Goal: Obtain resource: Download file/media

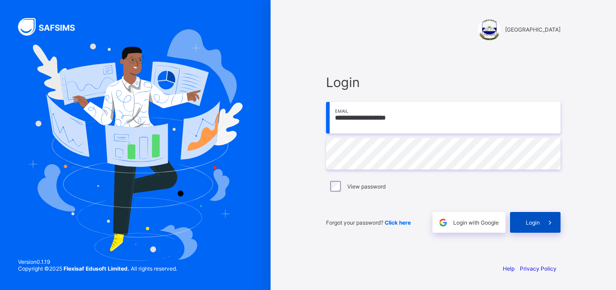
click at [537, 224] on span "Login" at bounding box center [533, 222] width 14 height 7
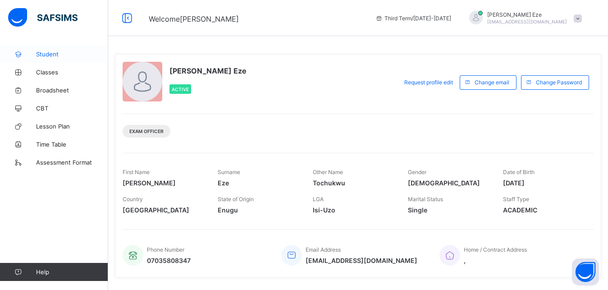
click at [54, 54] on span "Student" at bounding box center [72, 53] width 72 height 7
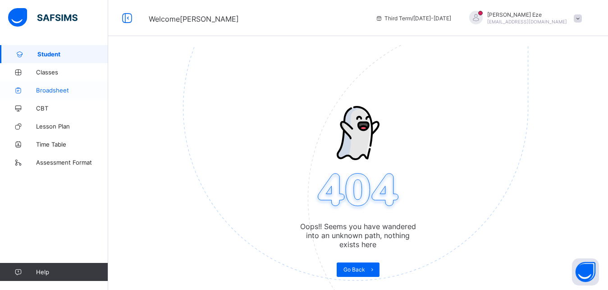
click at [52, 90] on span "Broadsheet" at bounding box center [72, 90] width 72 height 7
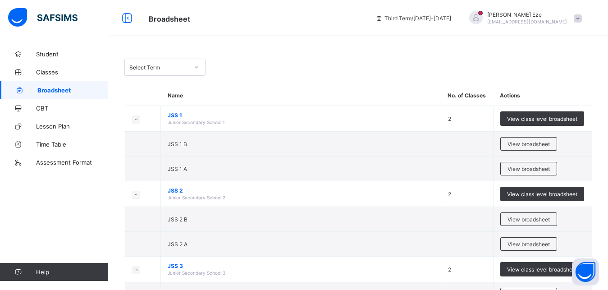
click at [185, 66] on div "Select Term" at bounding box center [159, 67] width 60 height 7
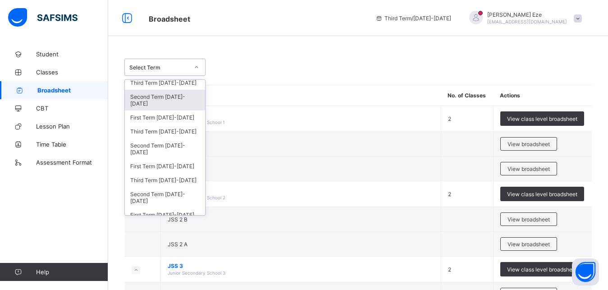
scroll to position [122, 0]
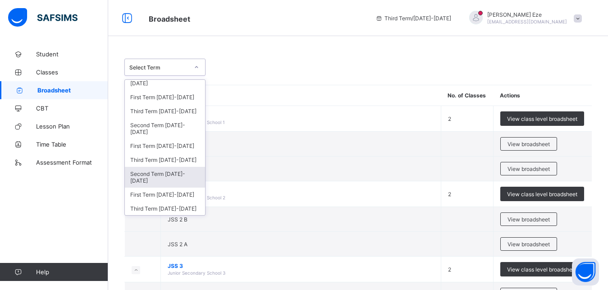
click at [151, 177] on div "Second Term [DATE]-[DATE]" at bounding box center [165, 177] width 80 height 21
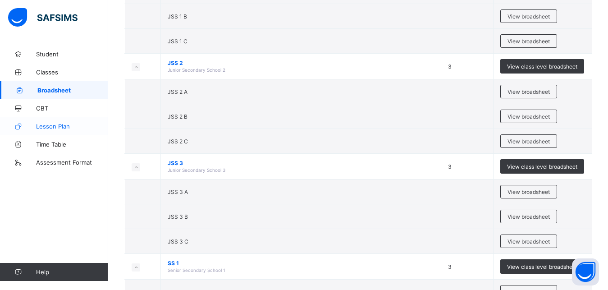
scroll to position [0, 0]
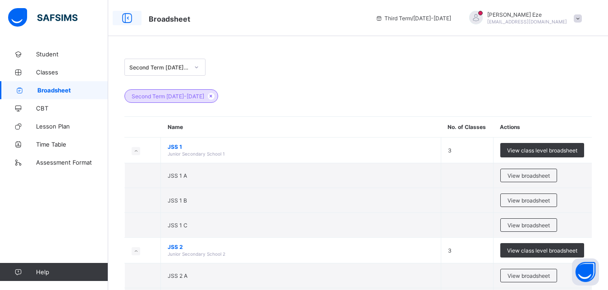
click at [132, 20] on icon at bounding box center [126, 18] width 15 height 13
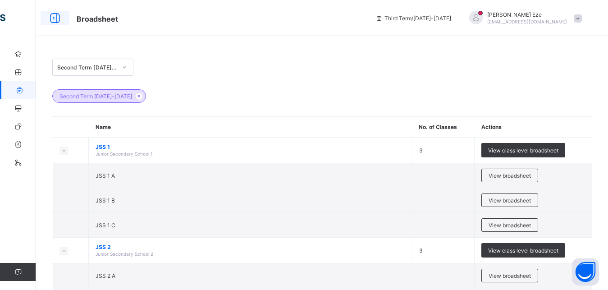
click at [54, 20] on icon at bounding box center [54, 18] width 15 height 13
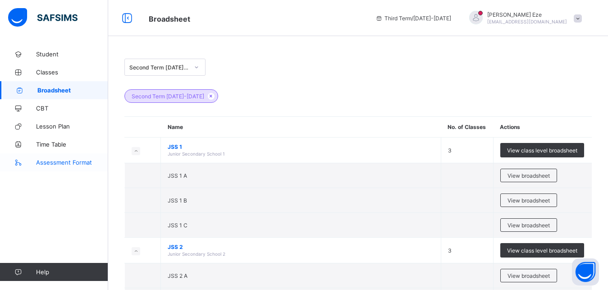
click at [60, 164] on span "Assessment Format" at bounding box center [72, 162] width 72 height 7
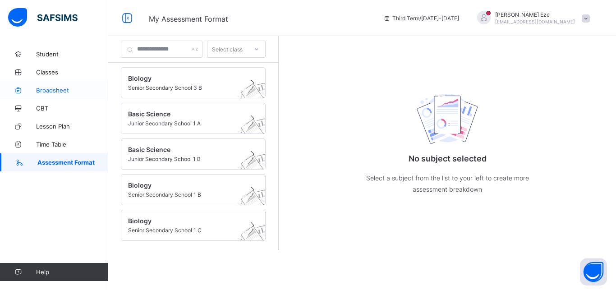
click at [60, 93] on span "Broadsheet" at bounding box center [72, 90] width 72 height 7
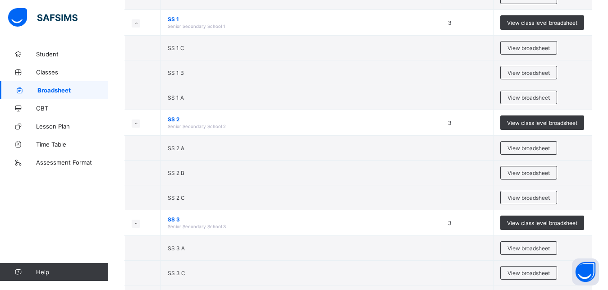
scroll to position [415, 0]
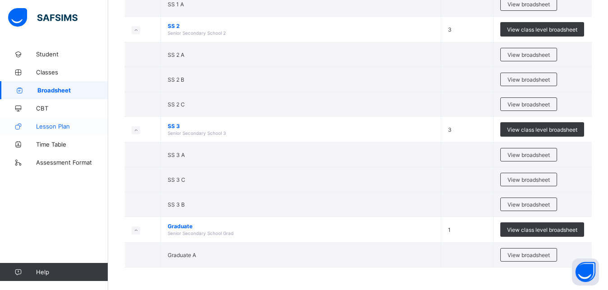
click at [40, 128] on span "Lesson Plan" at bounding box center [72, 126] width 72 height 7
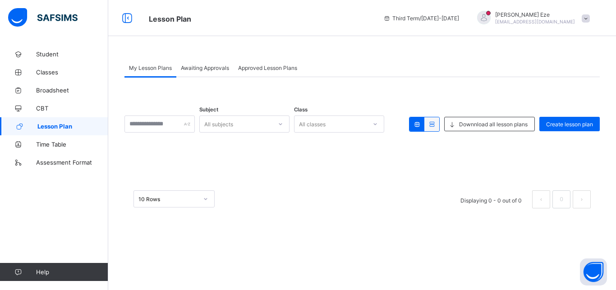
click at [287, 123] on div at bounding box center [280, 124] width 15 height 14
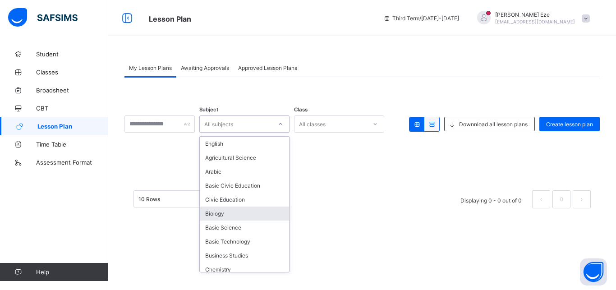
click at [234, 216] on div "Biology" at bounding box center [244, 213] width 89 height 14
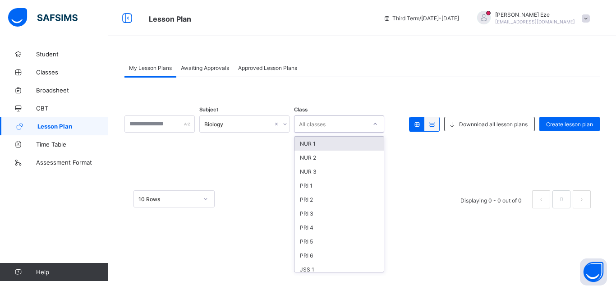
click at [378, 124] on icon at bounding box center [374, 123] width 5 height 9
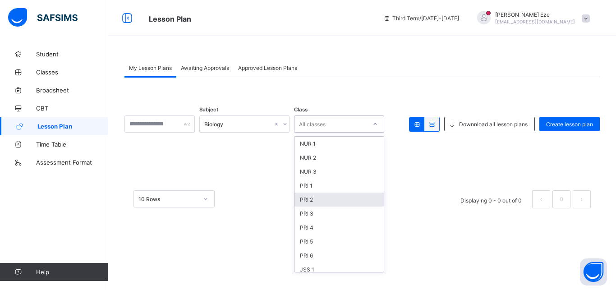
click at [444, 160] on div "Subject Biology Class option PRI 2 focused, 5 of 16. 16 results available. Use …" at bounding box center [361, 147] width 475 height 140
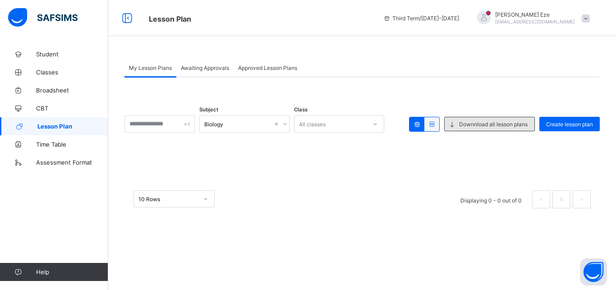
click at [500, 123] on span "Downnload all lesson plans" at bounding box center [493, 124] width 69 height 7
click at [456, 125] on span at bounding box center [452, 124] width 14 height 14
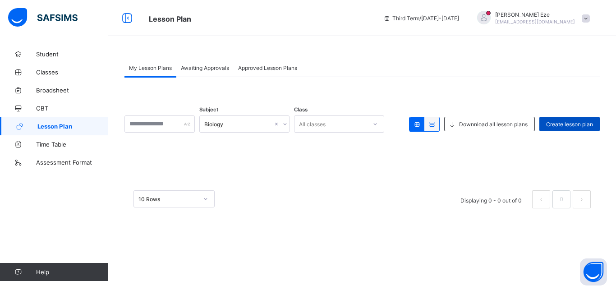
click at [564, 125] on span "Create lesson plan" at bounding box center [569, 124] width 47 height 7
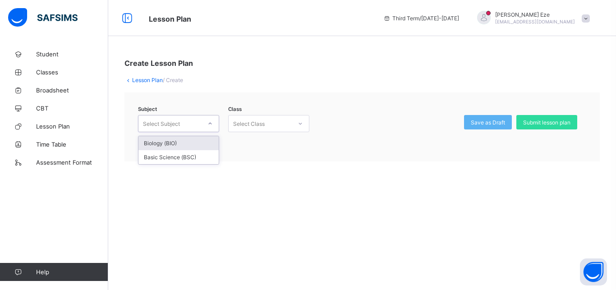
click at [209, 123] on icon at bounding box center [209, 123] width 5 height 9
click at [175, 145] on div "Biology (BIO)" at bounding box center [178, 143] width 80 height 14
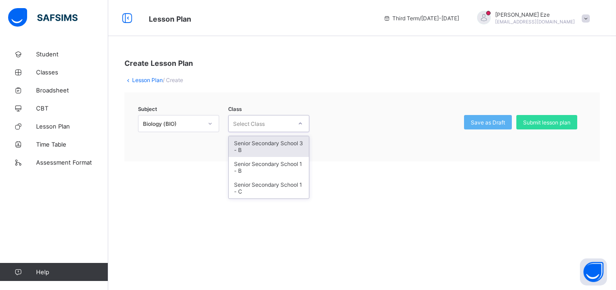
click at [288, 123] on div "Select Class" at bounding box center [260, 123] width 63 height 13
click at [251, 147] on div "Senior Secondary School 3 - B" at bounding box center [269, 146] width 80 height 21
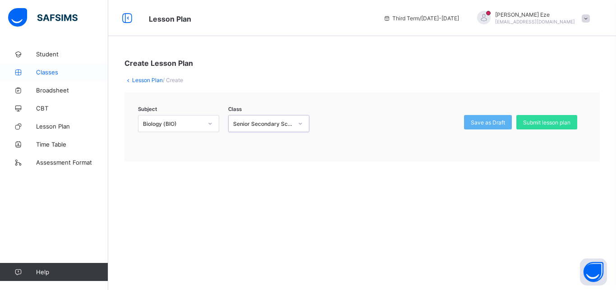
click at [39, 71] on span "Classes" at bounding box center [72, 72] width 72 height 7
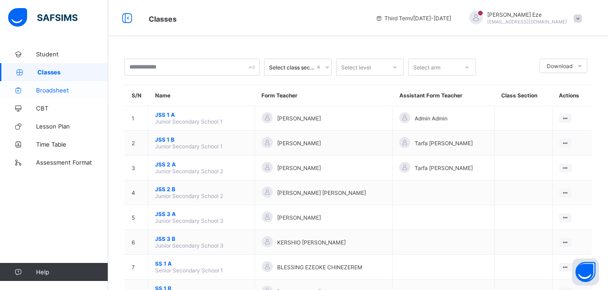
click at [47, 92] on span "Broadsheet" at bounding box center [72, 90] width 72 height 7
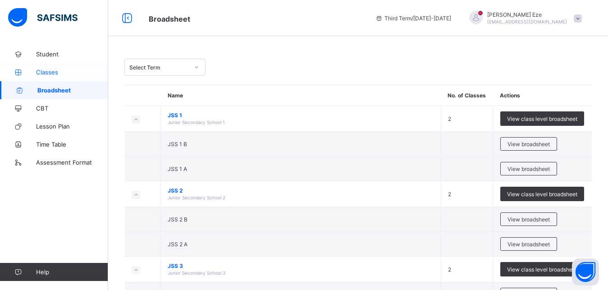
click at [56, 73] on span "Classes" at bounding box center [72, 72] width 72 height 7
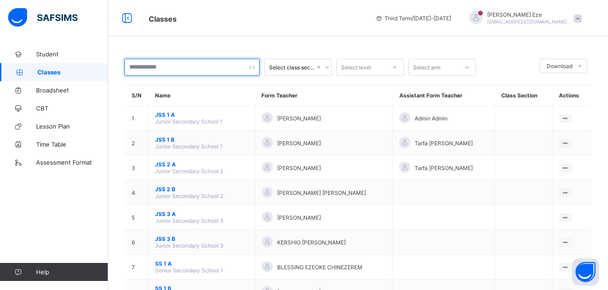
click at [161, 68] on input "text" at bounding box center [191, 67] width 135 height 17
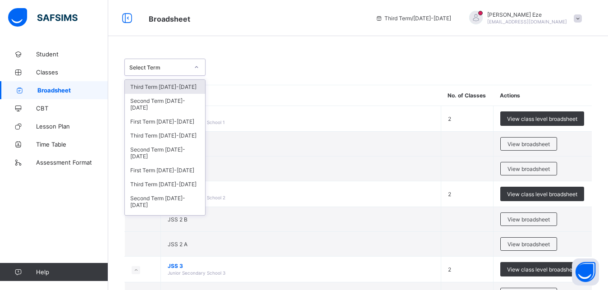
click at [194, 66] on div at bounding box center [196, 67] width 15 height 14
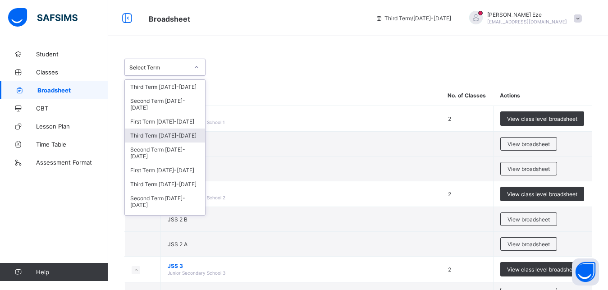
click at [165, 135] on div "Third Term [DATE]-[DATE]" at bounding box center [165, 135] width 80 height 14
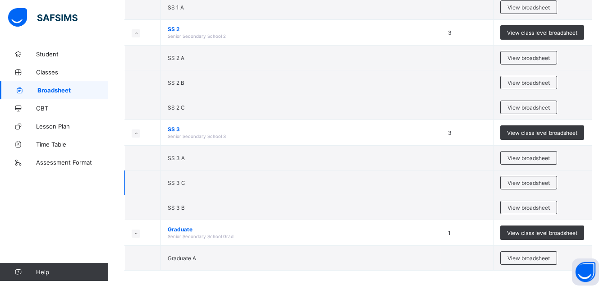
scroll to position [447, 0]
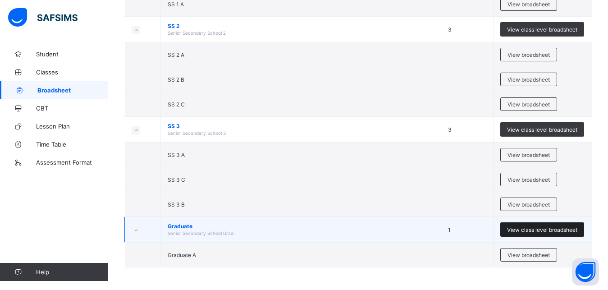
click at [535, 232] on span "View class level broadsheet" at bounding box center [542, 229] width 70 height 7
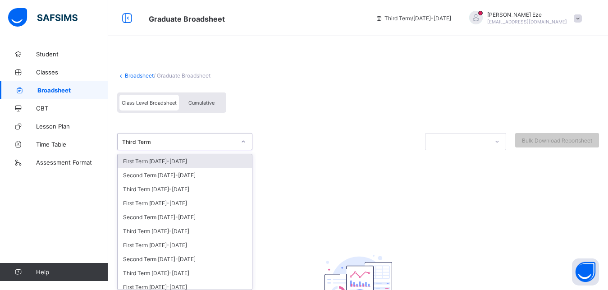
click at [211, 138] on div "Third Term" at bounding box center [179, 141] width 114 height 7
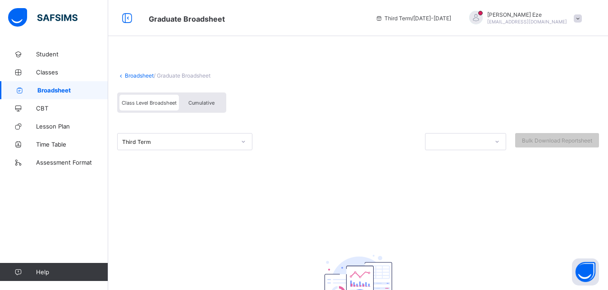
click at [273, 121] on div "Class Level Broadsheet Cumulative" at bounding box center [358, 105] width 482 height 34
click at [202, 101] on span "Cumulative" at bounding box center [201, 103] width 26 height 6
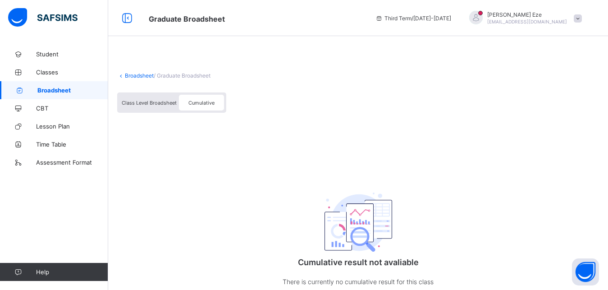
click at [155, 104] on span "Class Level Broadsheet" at bounding box center [149, 103] width 55 height 6
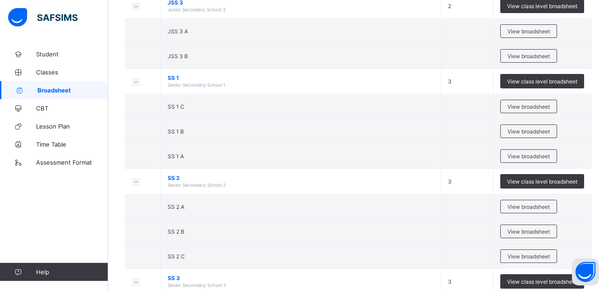
scroll to position [414, 0]
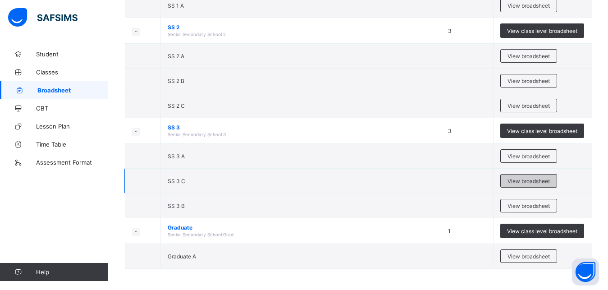
click at [534, 179] on span "View broadsheet" at bounding box center [529, 181] width 42 height 7
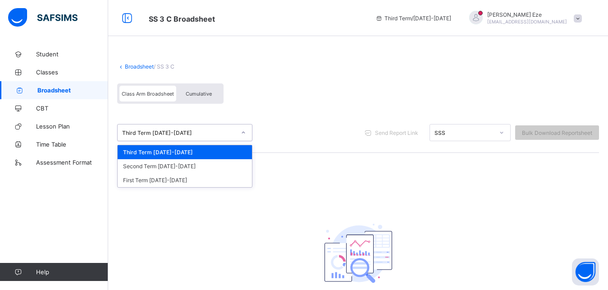
click at [241, 133] on icon at bounding box center [243, 132] width 5 height 9
click at [192, 167] on div "Second Term [DATE]-[DATE]" at bounding box center [185, 166] width 134 height 14
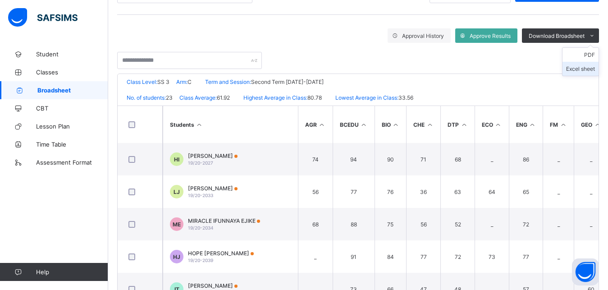
click at [594, 67] on li "Excel sheet" at bounding box center [581, 69] width 36 height 14
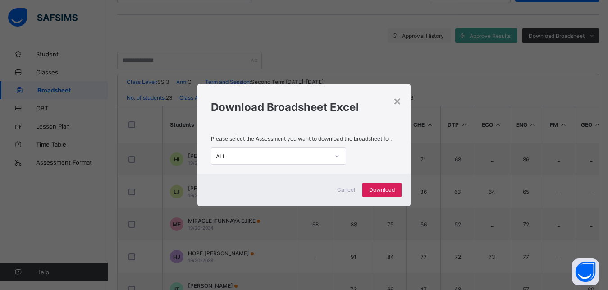
click at [336, 155] on icon at bounding box center [337, 155] width 5 height 9
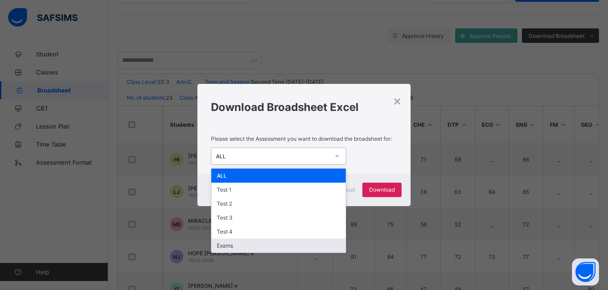
click at [238, 244] on div "Exams" at bounding box center [278, 245] width 134 height 14
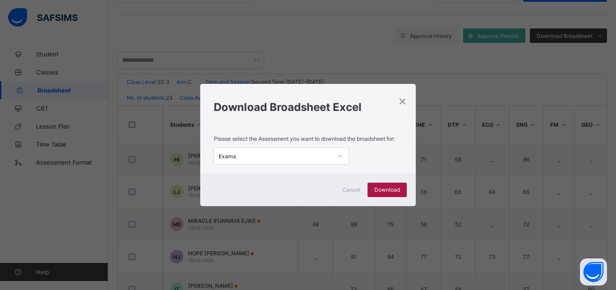
click at [398, 188] on span "Download" at bounding box center [387, 189] width 26 height 7
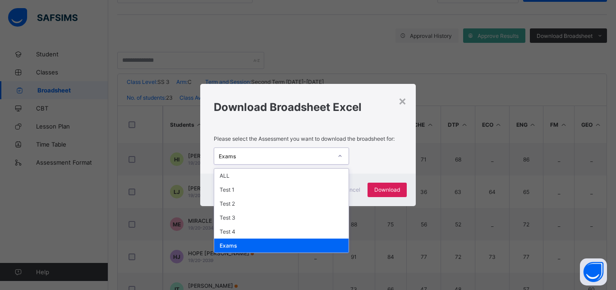
click at [338, 154] on icon at bounding box center [339, 155] width 5 height 9
click at [255, 175] on div "ALL" at bounding box center [281, 176] width 134 height 14
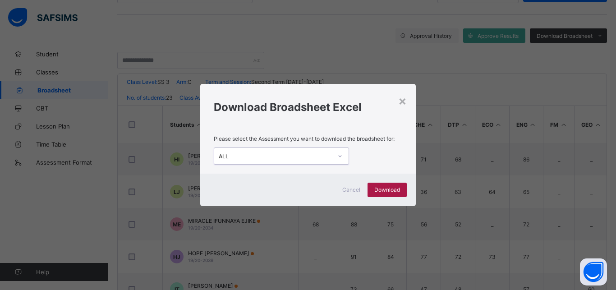
click at [389, 190] on span "Download" at bounding box center [387, 189] width 26 height 7
